Goal: Unclear: Unclear

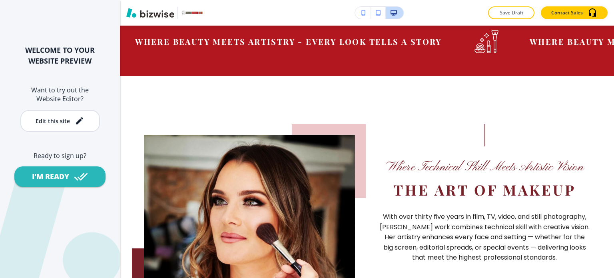
scroll to position [360, 0]
